Goal: Information Seeking & Learning: Learn about a topic

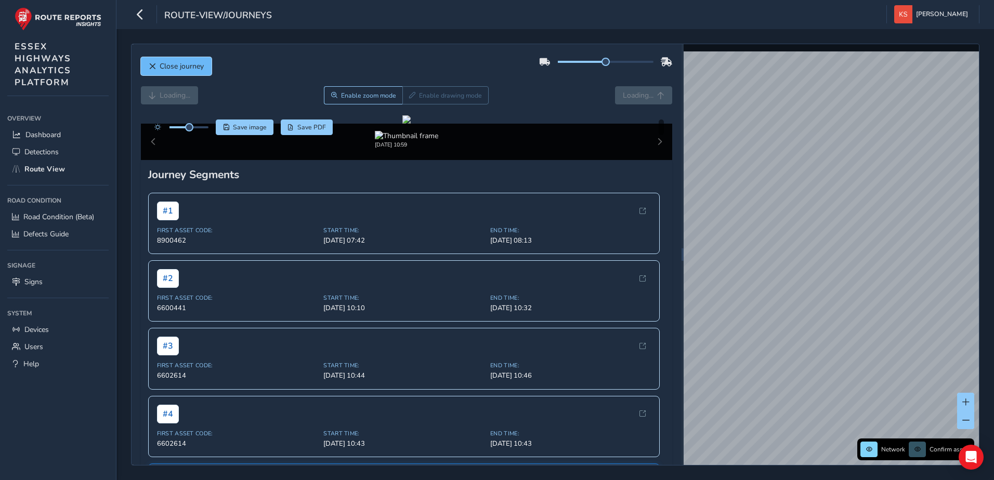
click at [151, 64] on span "Close journey" at bounding box center [152, 66] width 7 height 7
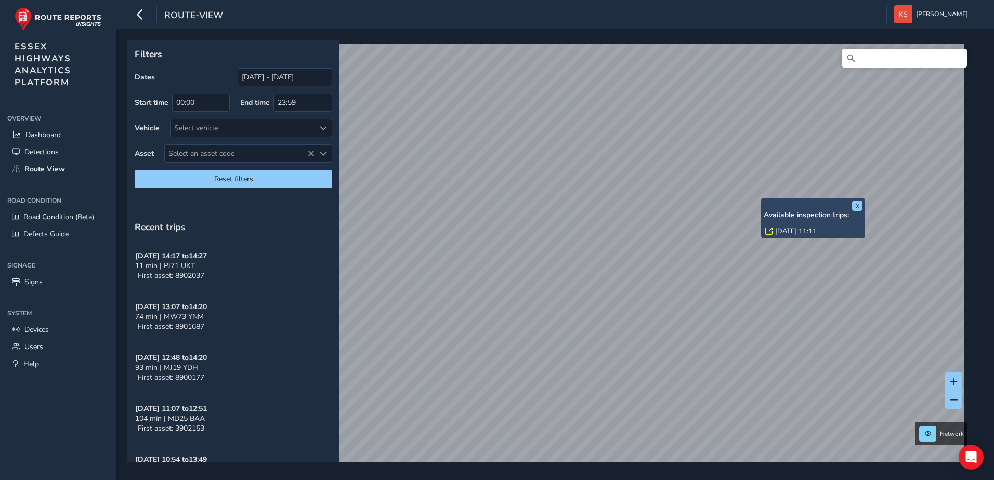
click at [803, 228] on link "[DATE] 11:11" at bounding box center [796, 231] width 42 height 9
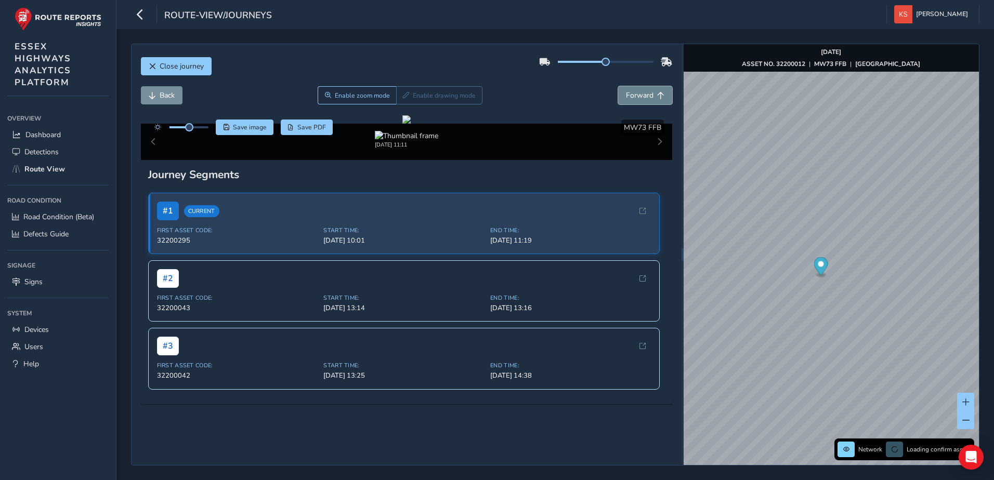
click at [630, 95] on span "Forward" at bounding box center [640, 95] width 28 height 10
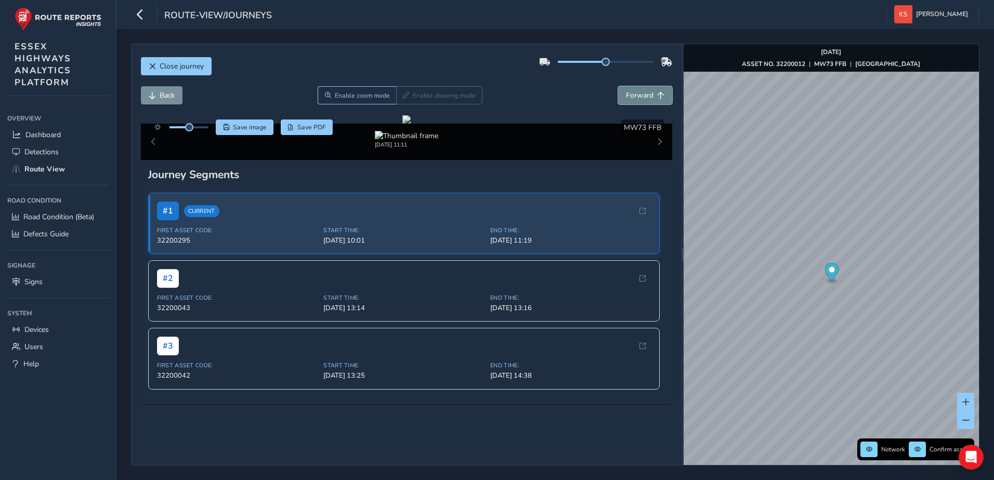
click at [630, 95] on span "Forward" at bounding box center [640, 95] width 28 height 10
click at [631, 95] on span "Forward" at bounding box center [640, 95] width 28 height 10
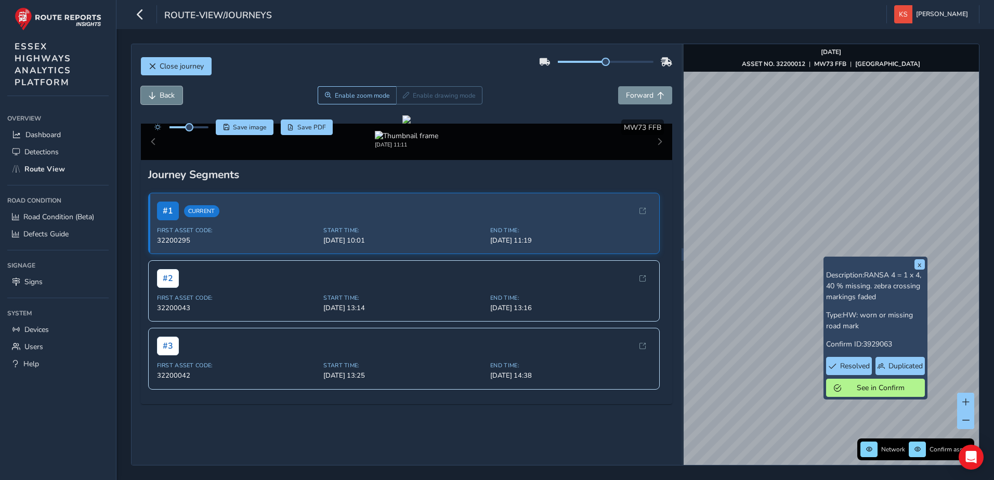
click at [162, 97] on span "Back" at bounding box center [167, 95] width 15 height 10
click at [366, 93] on span "Enable zoom mode" at bounding box center [361, 95] width 55 height 8
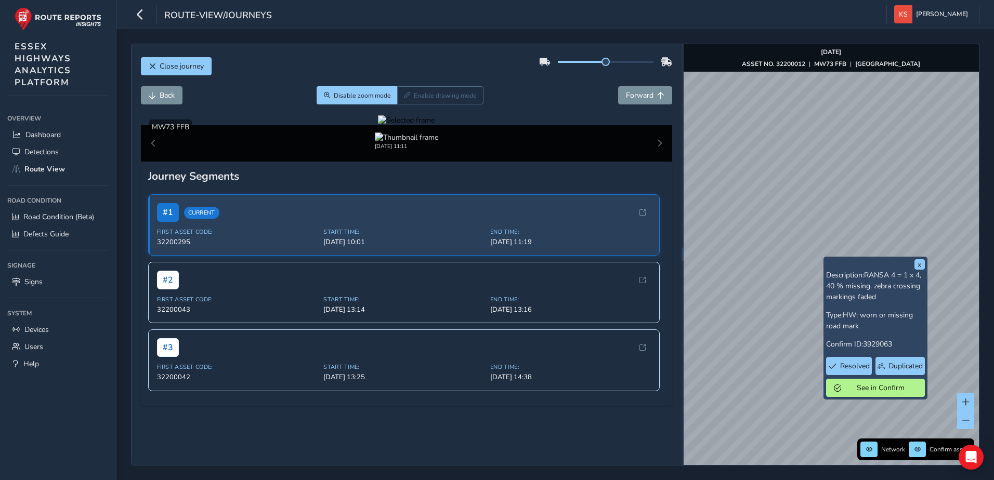
click at [383, 125] on div at bounding box center [406, 120] width 57 height 10
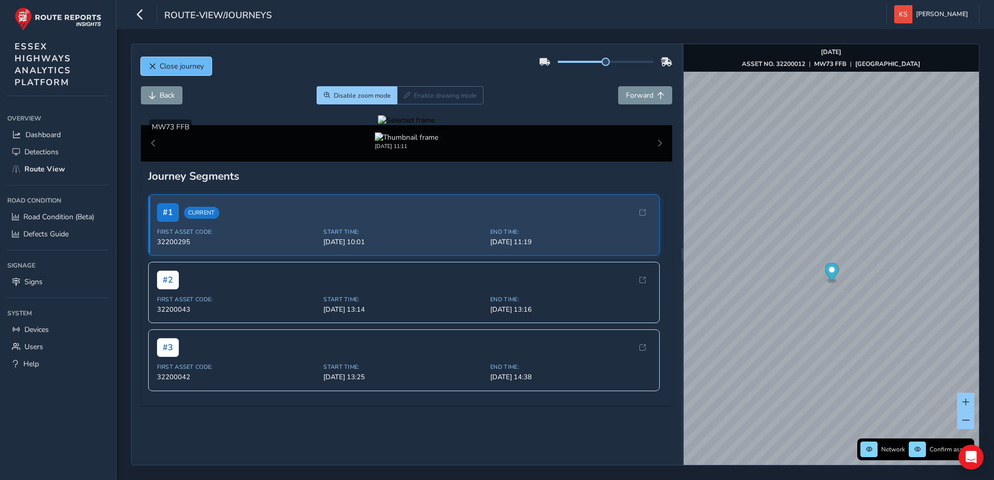
click at [150, 61] on button "Close journey" at bounding box center [176, 66] width 71 height 18
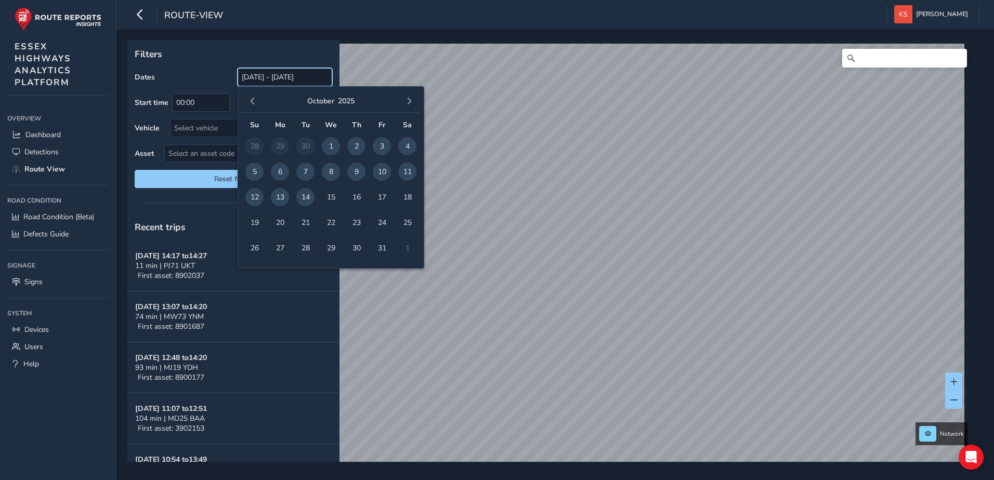
click at [320, 80] on input "[DATE] - [DATE]" at bounding box center [285, 77] width 95 height 18
click at [252, 102] on span "button" at bounding box center [252, 101] width 7 height 7
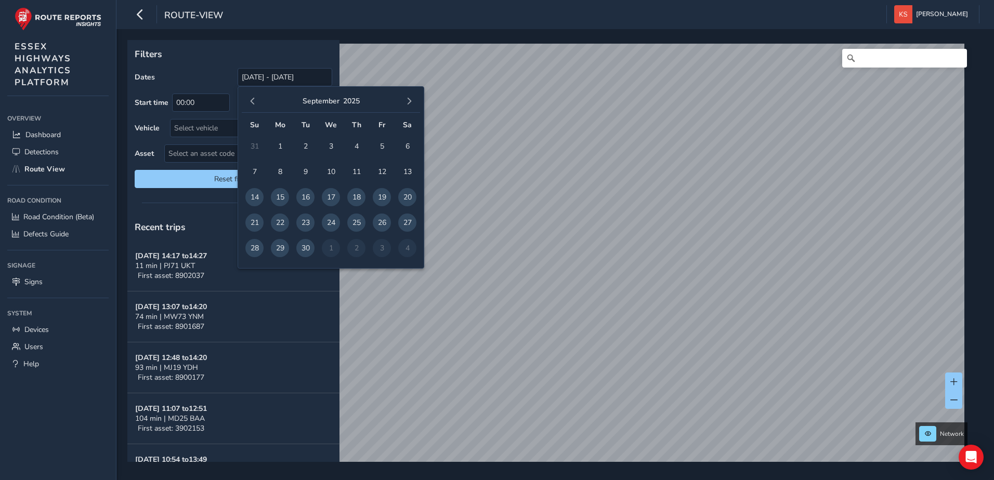
click at [252, 102] on span "button" at bounding box center [252, 101] width 7 height 7
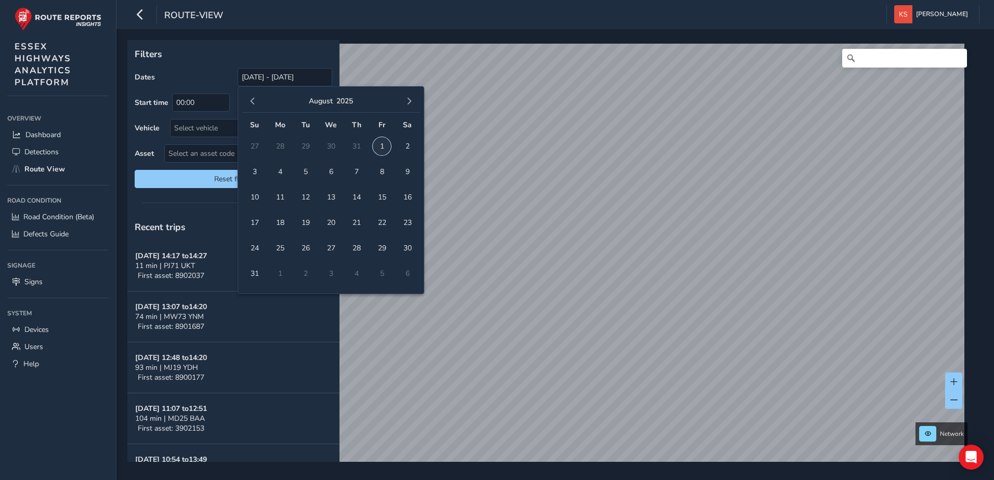
click at [380, 143] on span "1" at bounding box center [382, 146] width 18 height 18
click at [409, 100] on span "button" at bounding box center [408, 101] width 7 height 7
click at [254, 103] on span "button" at bounding box center [252, 101] width 7 height 7
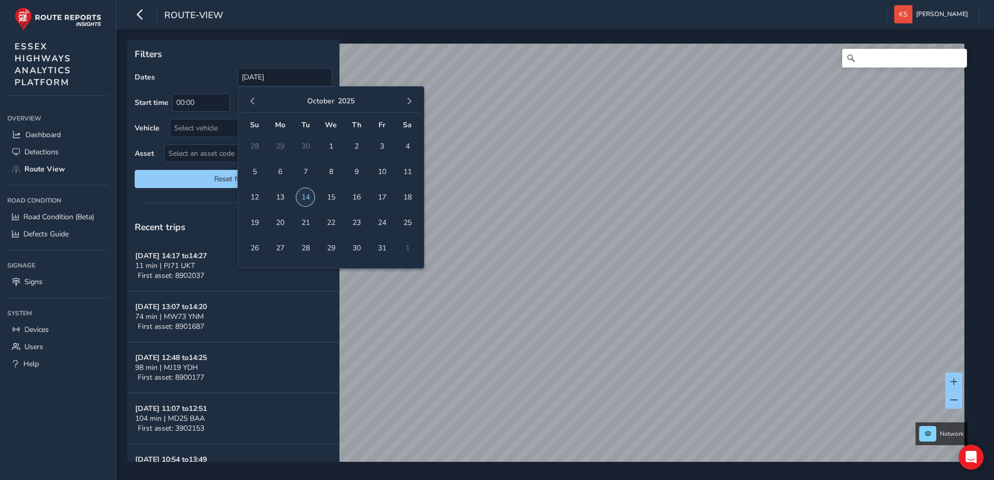
click at [307, 194] on span "14" at bounding box center [305, 197] width 18 height 18
type input "[DATE] - [DATE]"
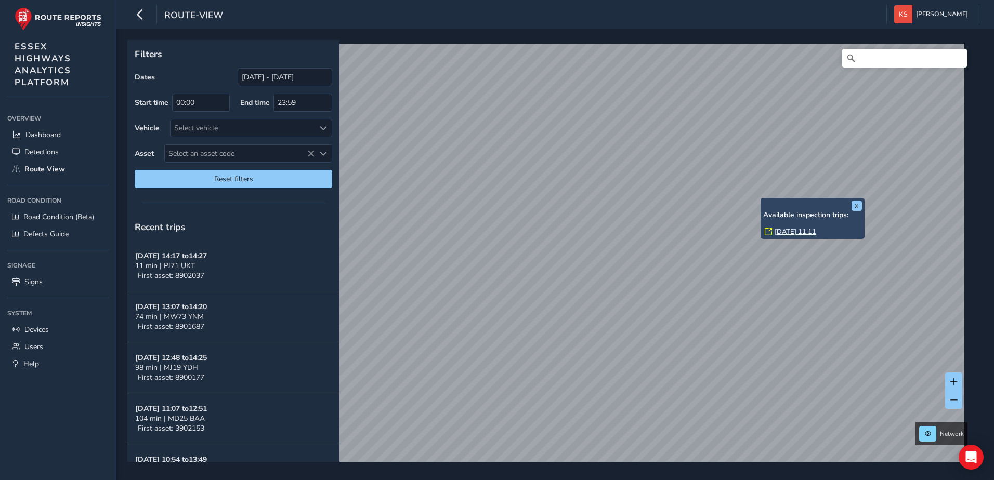
click at [777, 230] on link "[DATE] 11:11" at bounding box center [795, 231] width 42 height 9
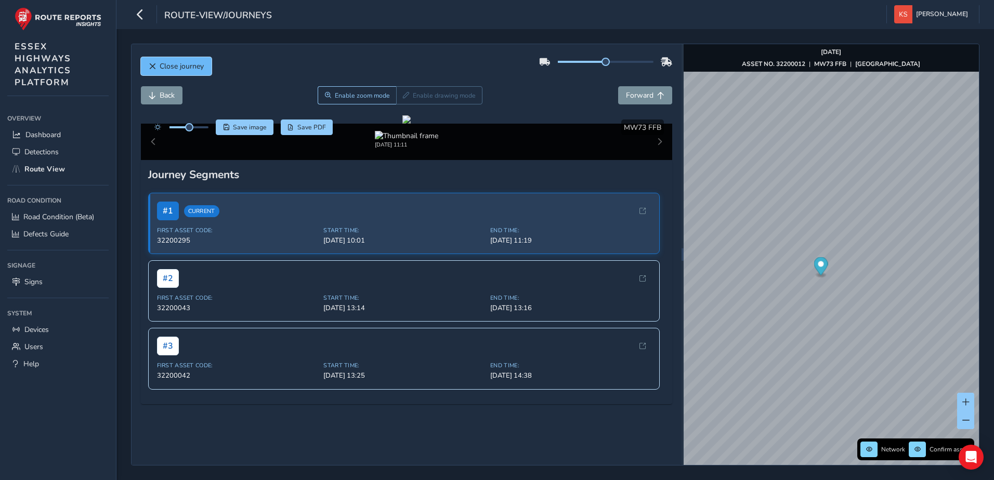
click at [152, 62] on button "Close journey" at bounding box center [176, 66] width 71 height 18
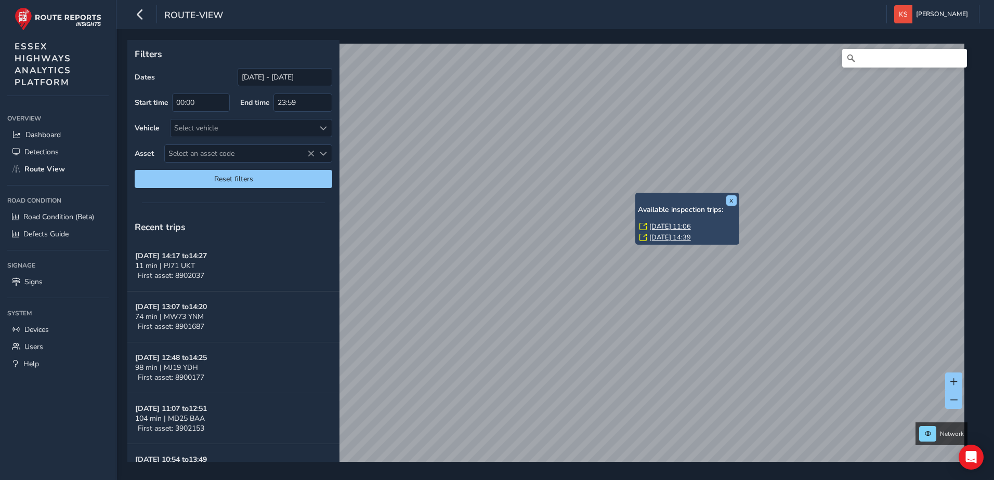
click at [666, 227] on link "[DATE] 11:06" at bounding box center [670, 226] width 42 height 9
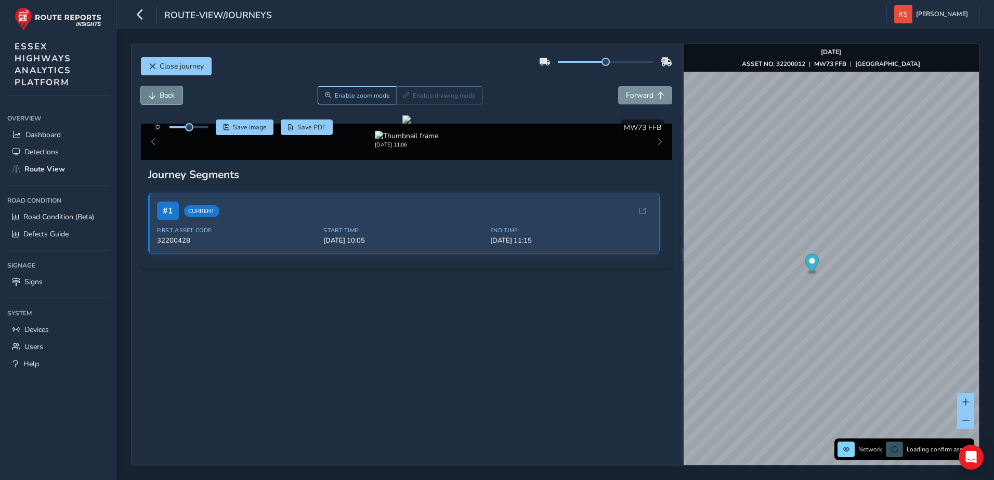
click at [162, 97] on span "Back" at bounding box center [167, 95] width 15 height 10
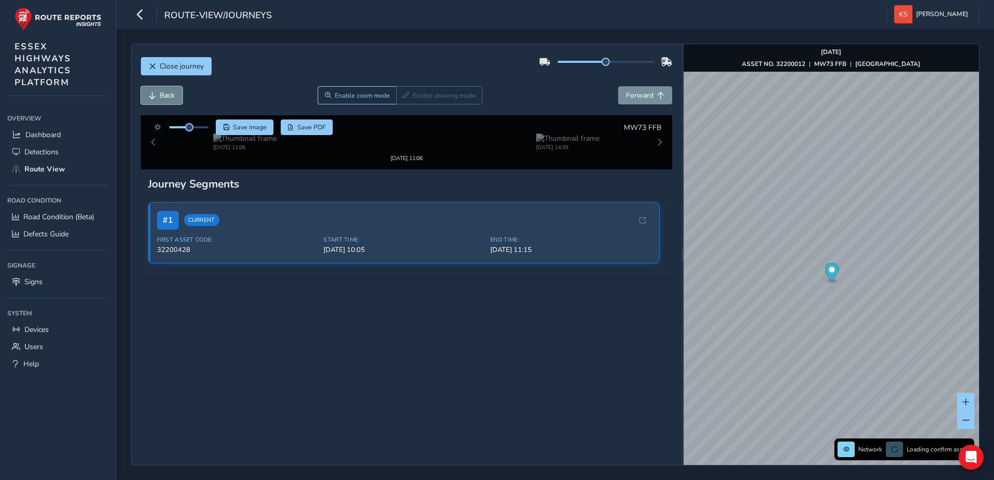
click at [162, 97] on span "Back" at bounding box center [167, 95] width 15 height 10
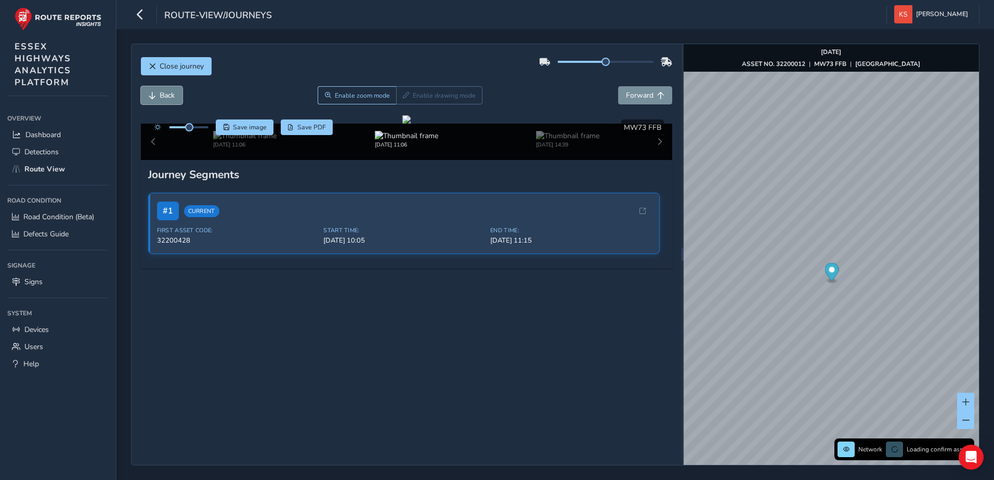
click at [162, 97] on span "Back" at bounding box center [167, 95] width 15 height 10
click at [657, 97] on span "Forward" at bounding box center [660, 95] width 7 height 7
click at [168, 96] on span "Back" at bounding box center [167, 95] width 15 height 10
click at [640, 97] on span "Forward" at bounding box center [640, 95] width 28 height 10
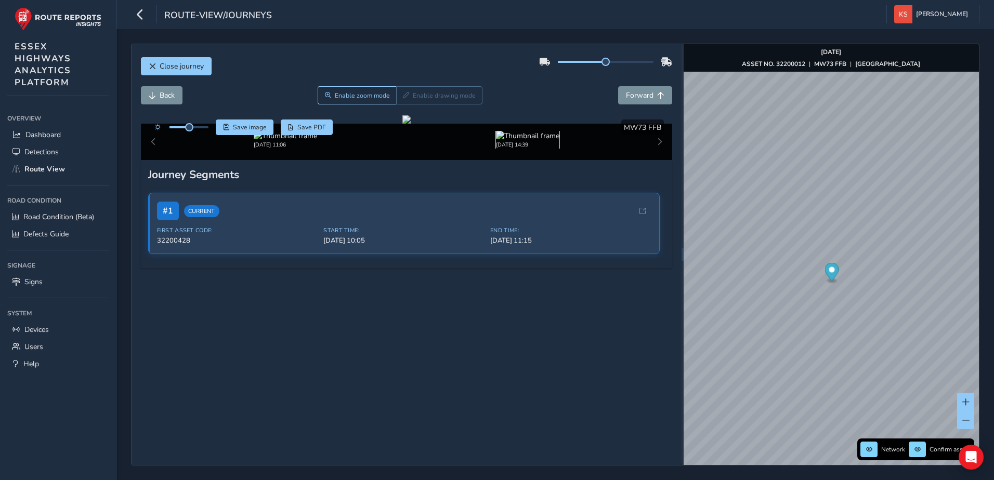
click at [515, 141] on img at bounding box center [527, 136] width 63 height 10
click at [274, 141] on img at bounding box center [285, 136] width 63 height 10
click at [168, 90] on span "Back" at bounding box center [167, 95] width 15 height 10
click at [373, 91] on span "Enable zoom mode" at bounding box center [361, 95] width 55 height 8
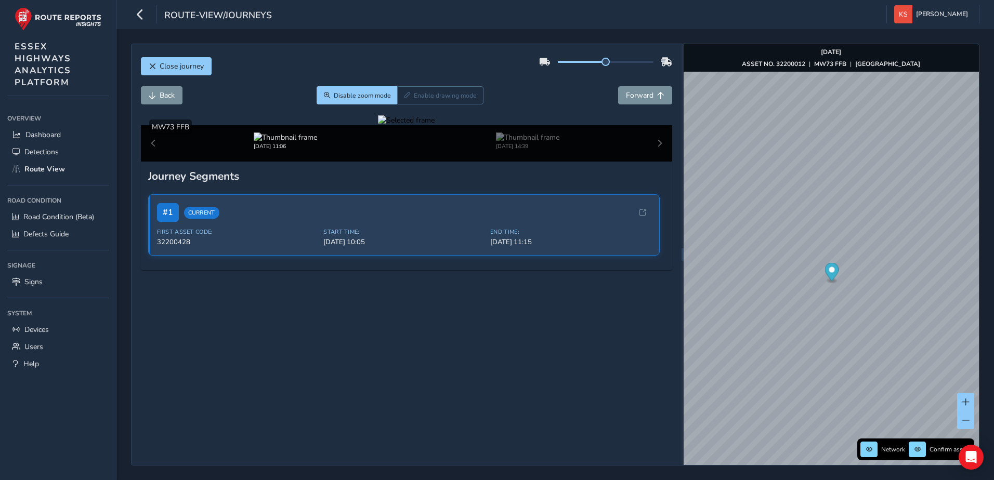
click at [379, 125] on div at bounding box center [406, 120] width 57 height 10
click at [524, 142] on img at bounding box center [527, 138] width 63 height 10
click at [792, 270] on div "x" at bounding box center [844, 279] width 104 height 22
click at [774, 271] on div "x" at bounding box center [823, 279] width 99 height 17
click at [691, 281] on div "x" at bounding box center [742, 290] width 104 height 22
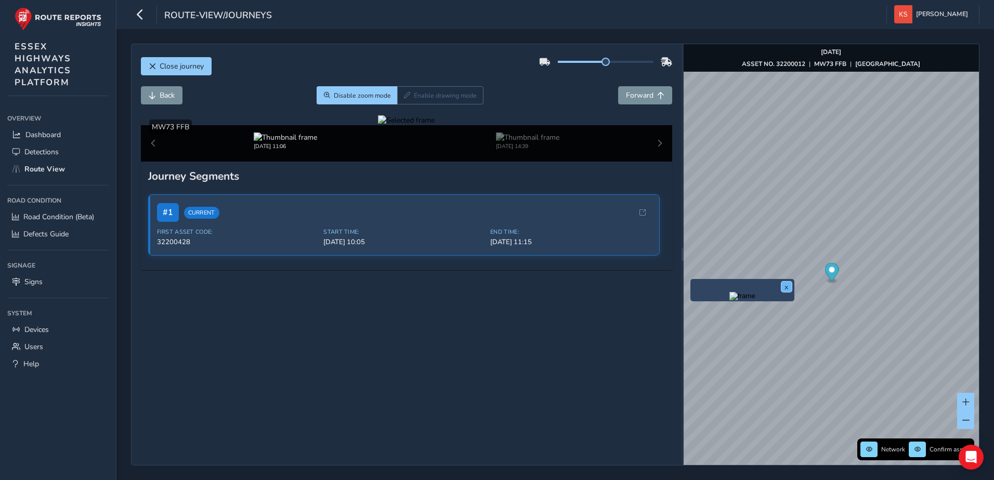
click at [789, 284] on button "x" at bounding box center [786, 287] width 10 height 10
click at [855, 268] on div "x" at bounding box center [903, 278] width 104 height 22
click at [890, 288] on img "Preview frame" at bounding box center [903, 284] width 26 height 8
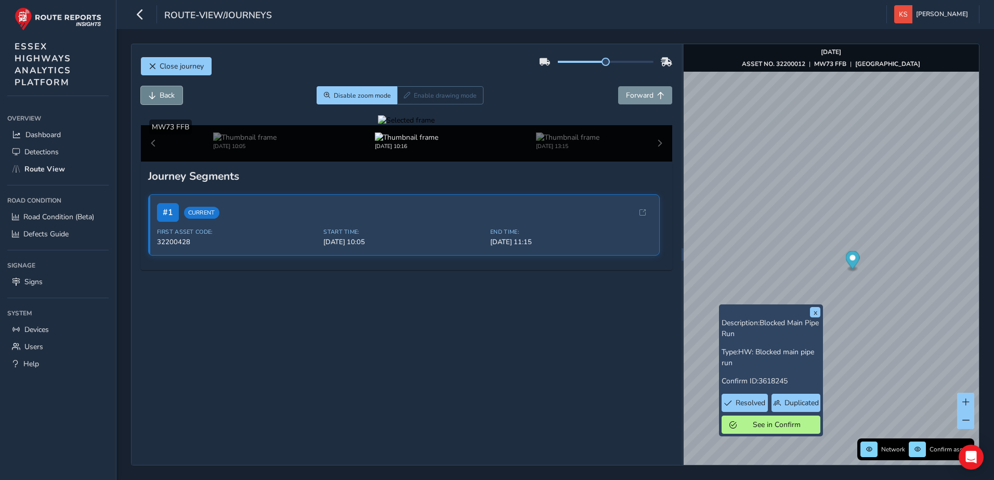
click at [152, 95] on span "Back" at bounding box center [152, 95] width 7 height 7
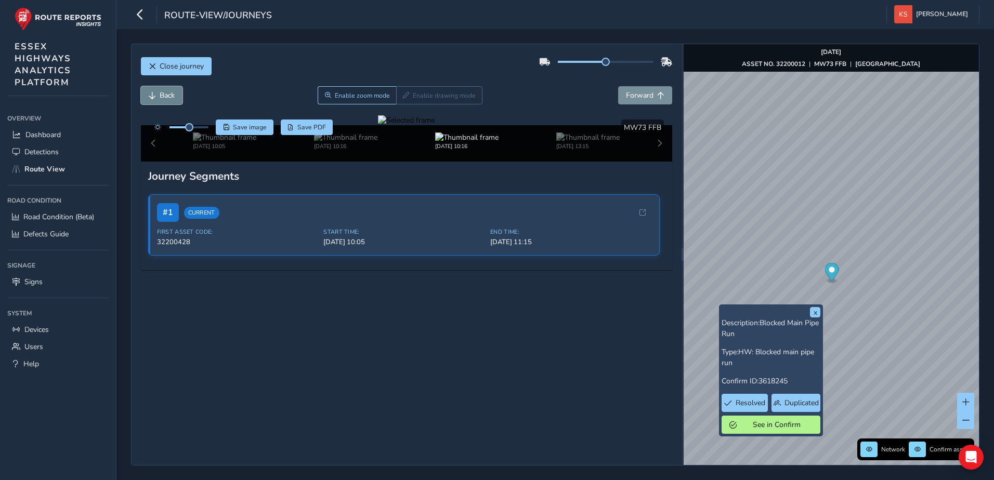
click at [152, 95] on span "Back" at bounding box center [152, 95] width 7 height 7
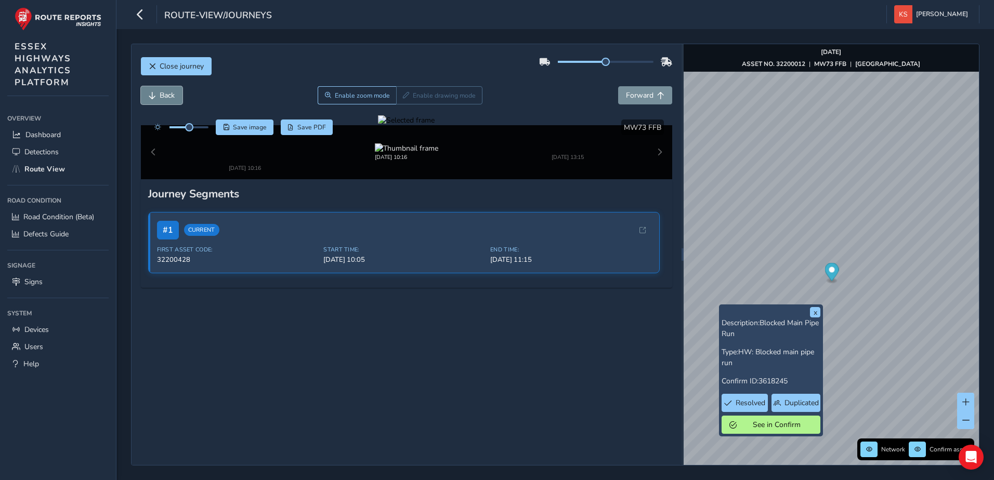
click at [152, 95] on span "Back" at bounding box center [152, 95] width 7 height 7
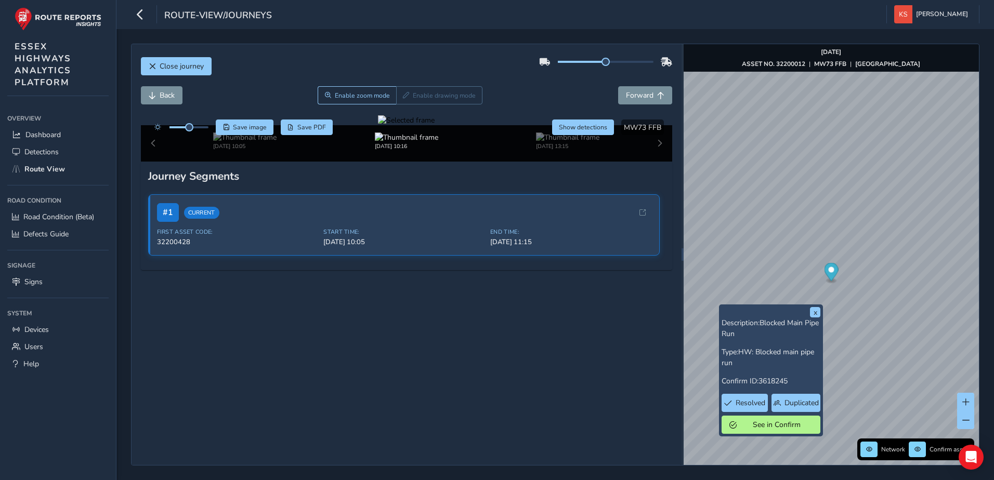
click at [435, 125] on div at bounding box center [406, 120] width 57 height 10
click at [236, 142] on img at bounding box center [244, 138] width 63 height 10
click at [234, 142] on img at bounding box center [244, 138] width 63 height 10
click at [435, 125] on div at bounding box center [406, 120] width 57 height 10
click at [153, 162] on div "[DATE] 10:05 [DATE] 10:16 [DATE] 13:15" at bounding box center [407, 143] width 532 height 36
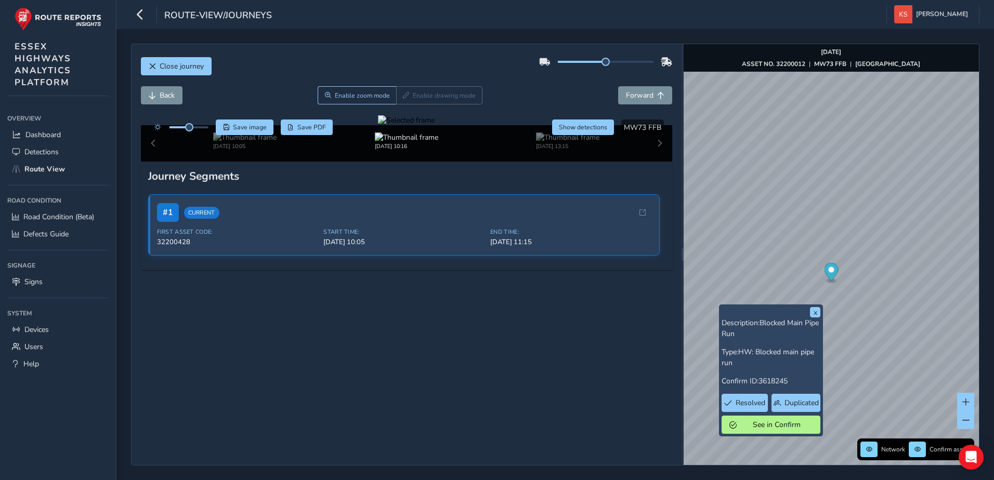
click at [153, 162] on div "[DATE] 10:05 [DATE] 10:16 [DATE] 13:15" at bounding box center [407, 143] width 532 height 36
click at [216, 142] on img at bounding box center [244, 138] width 63 height 10
click at [556, 142] on img at bounding box center [567, 138] width 63 height 10
click at [557, 142] on img at bounding box center [567, 138] width 63 height 10
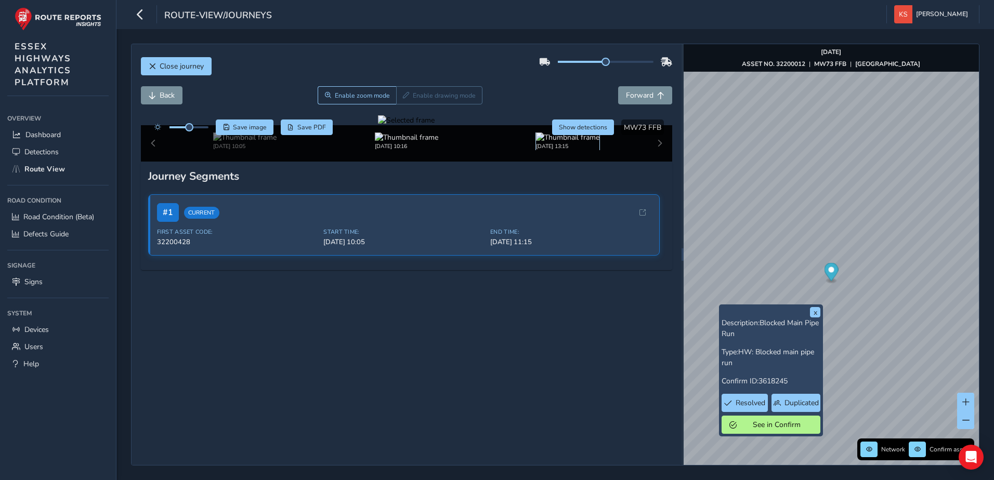
click at [557, 142] on img at bounding box center [567, 138] width 63 height 10
click at [652, 162] on div "[DATE] 10:05 [DATE] 10:16 [DATE] 13:15" at bounding box center [407, 143] width 532 height 36
click at [569, 142] on img at bounding box center [567, 138] width 63 height 10
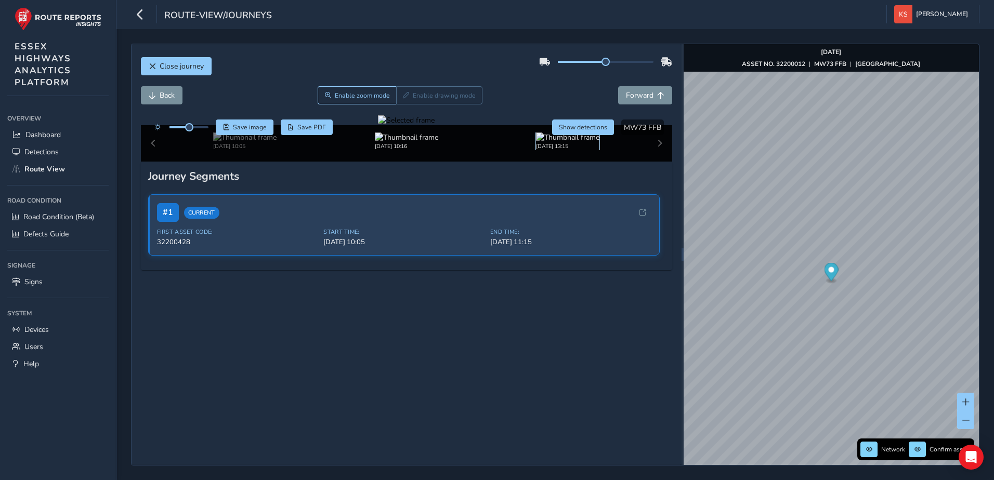
click at [556, 142] on img at bounding box center [567, 138] width 63 height 10
click at [229, 142] on img at bounding box center [244, 138] width 63 height 10
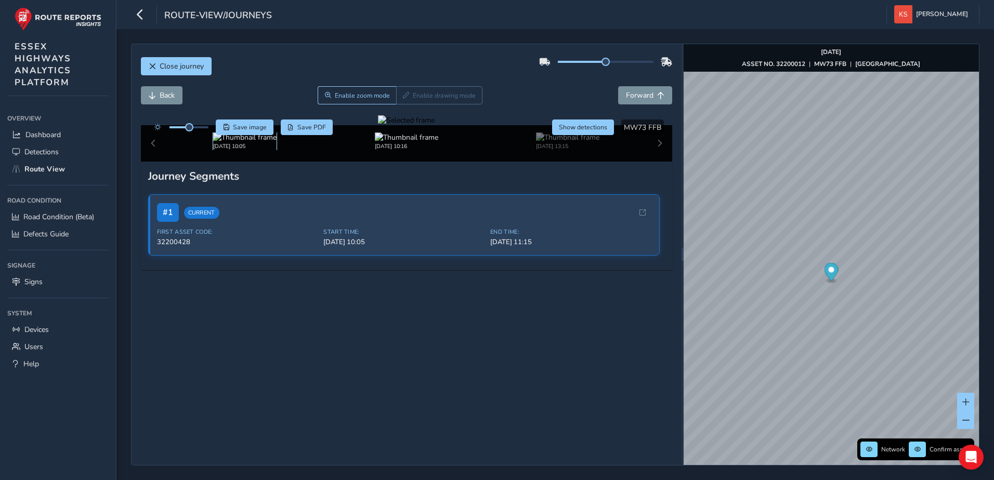
click at [229, 142] on img at bounding box center [244, 138] width 63 height 10
click at [150, 63] on span "Close journey" at bounding box center [152, 66] width 7 height 7
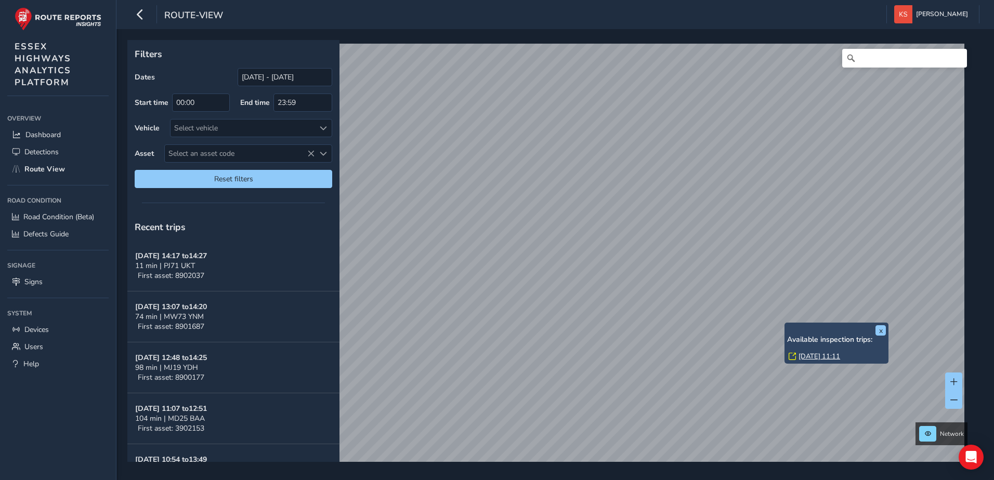
click at [816, 356] on link "[DATE] 11:11" at bounding box center [819, 356] width 42 height 9
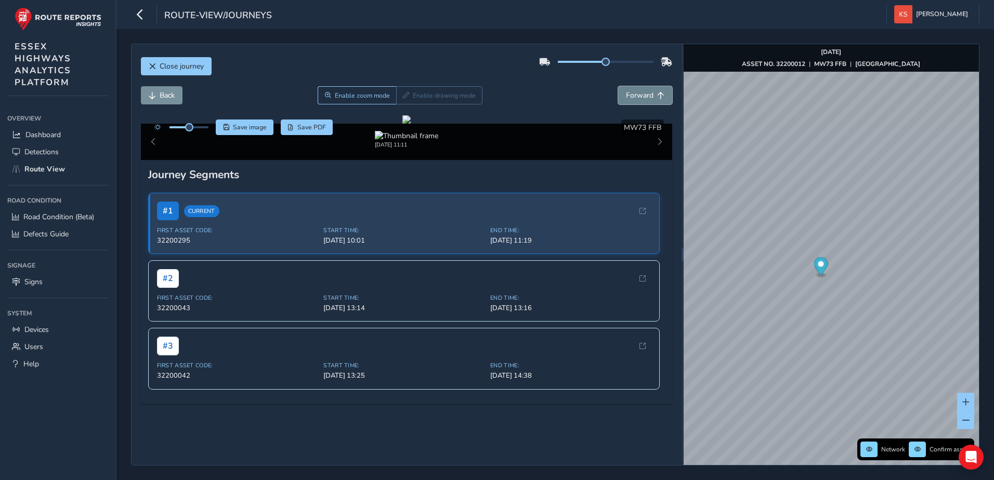
click at [640, 98] on span "Forward" at bounding box center [640, 95] width 28 height 10
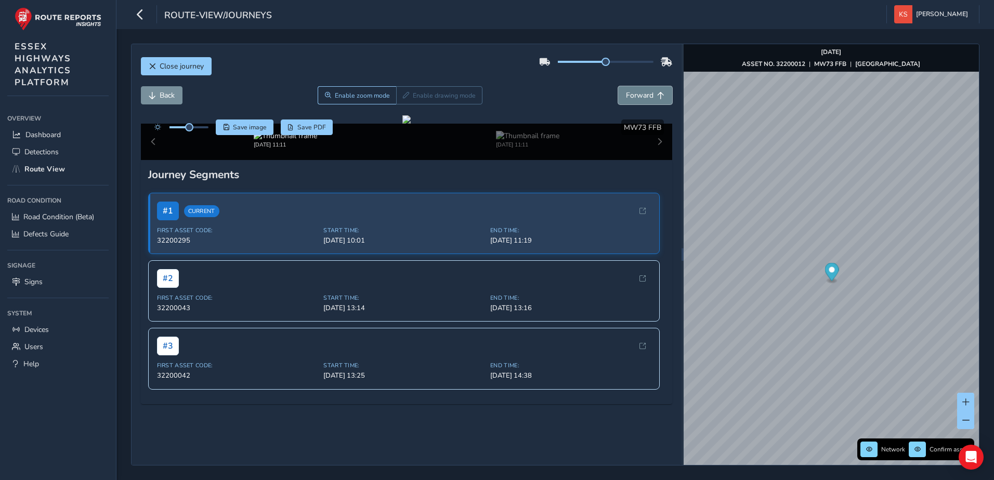
click at [640, 98] on span "Forward" at bounding box center [640, 95] width 28 height 10
click at [166, 98] on span "Back" at bounding box center [167, 95] width 15 height 10
